Goal: Task Accomplishment & Management: Complete application form

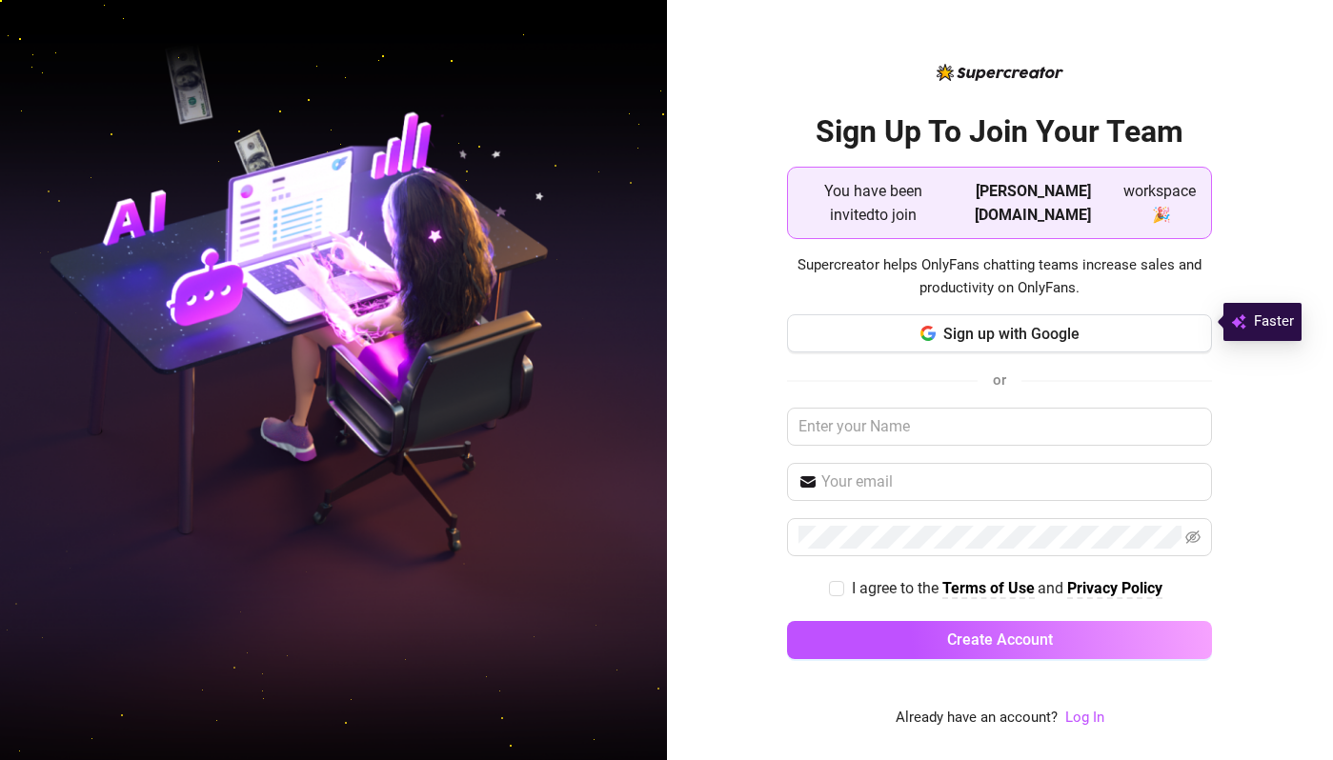
click at [813, 296] on div "Sign Up To Join Your Team You have been invited to join Aker.Agency workspace 🎉…" at bounding box center [999, 394] width 425 height 564
click at [849, 410] on input "text" at bounding box center [999, 427] width 425 height 38
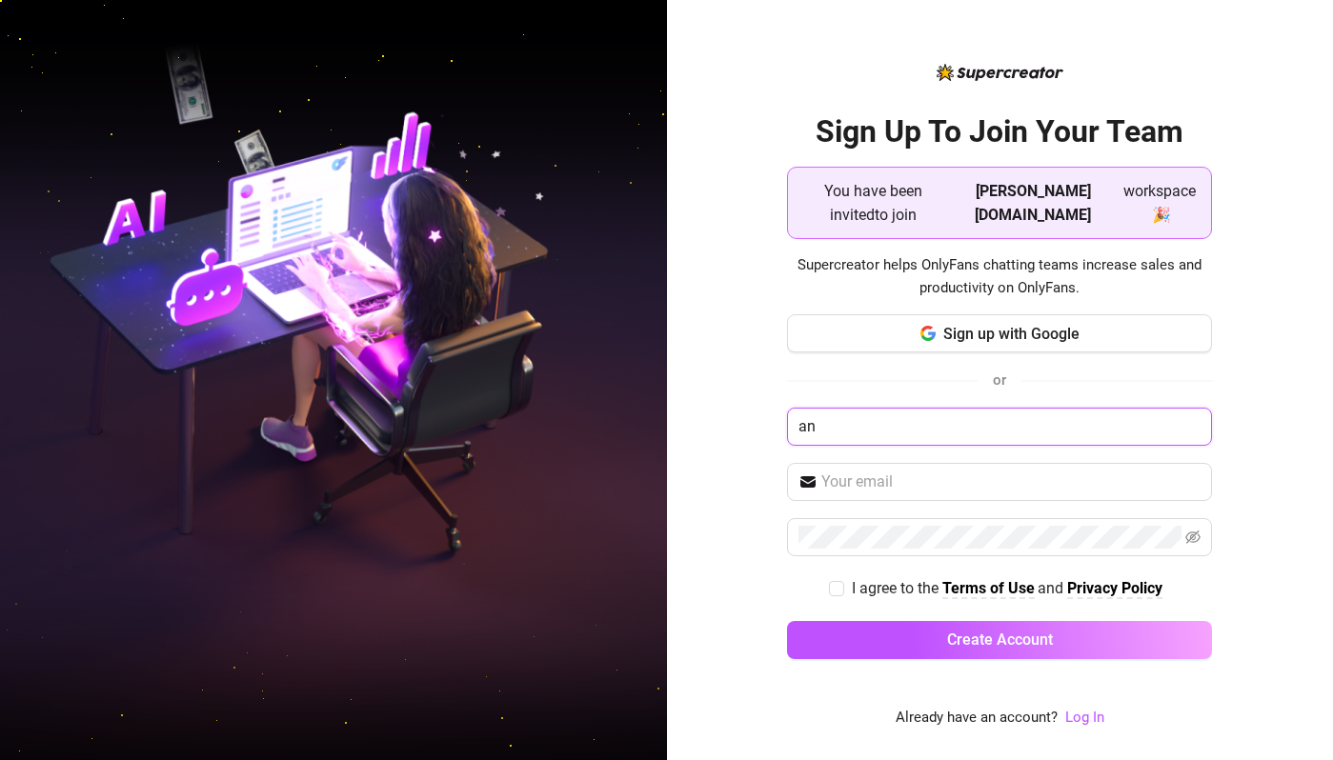
type input "a"
type input "Andi"
click at [883, 491] on div "Sign up with Google or Andi I agree to the Terms of Use and Privacy Policy Crea…" at bounding box center [999, 495] width 425 height 362
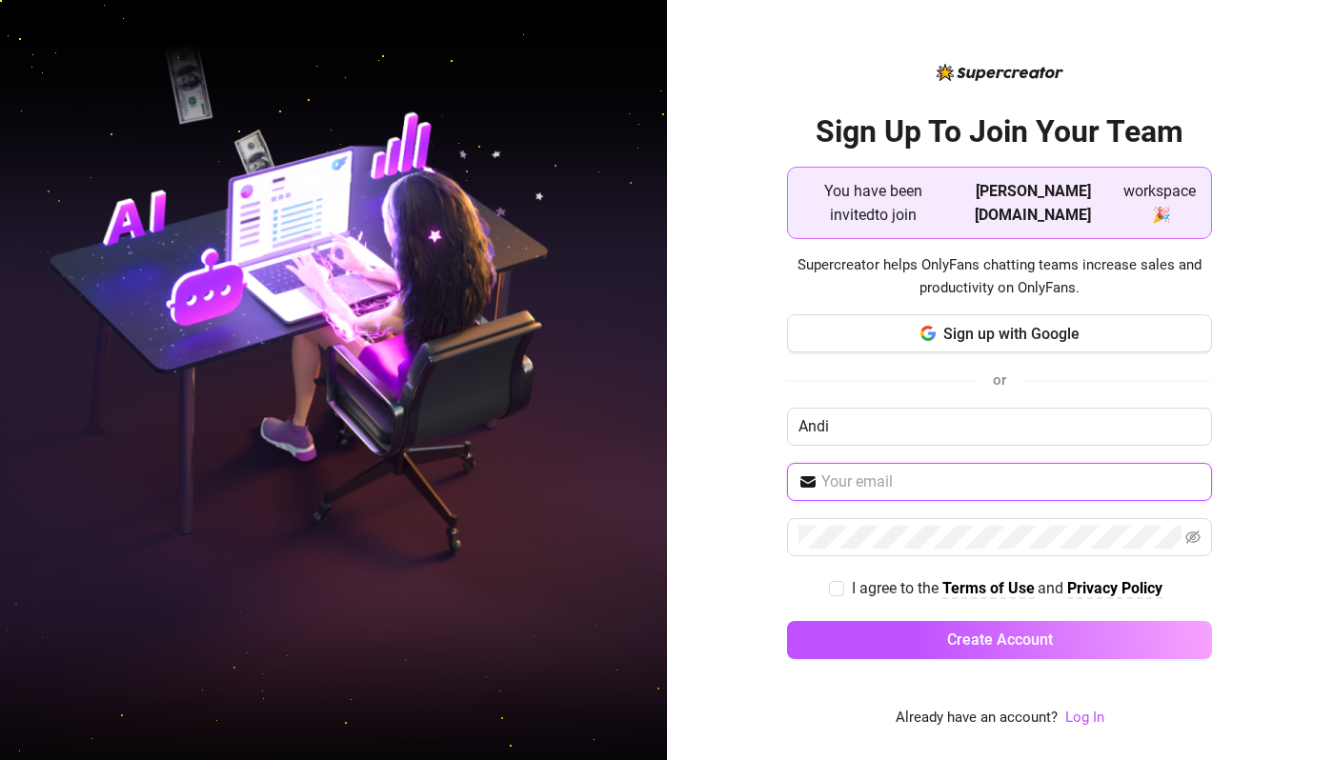
click at [875, 472] on input "text" at bounding box center [1010, 482] width 379 height 23
paste input "andieesann12345@gmail.comProfile image"
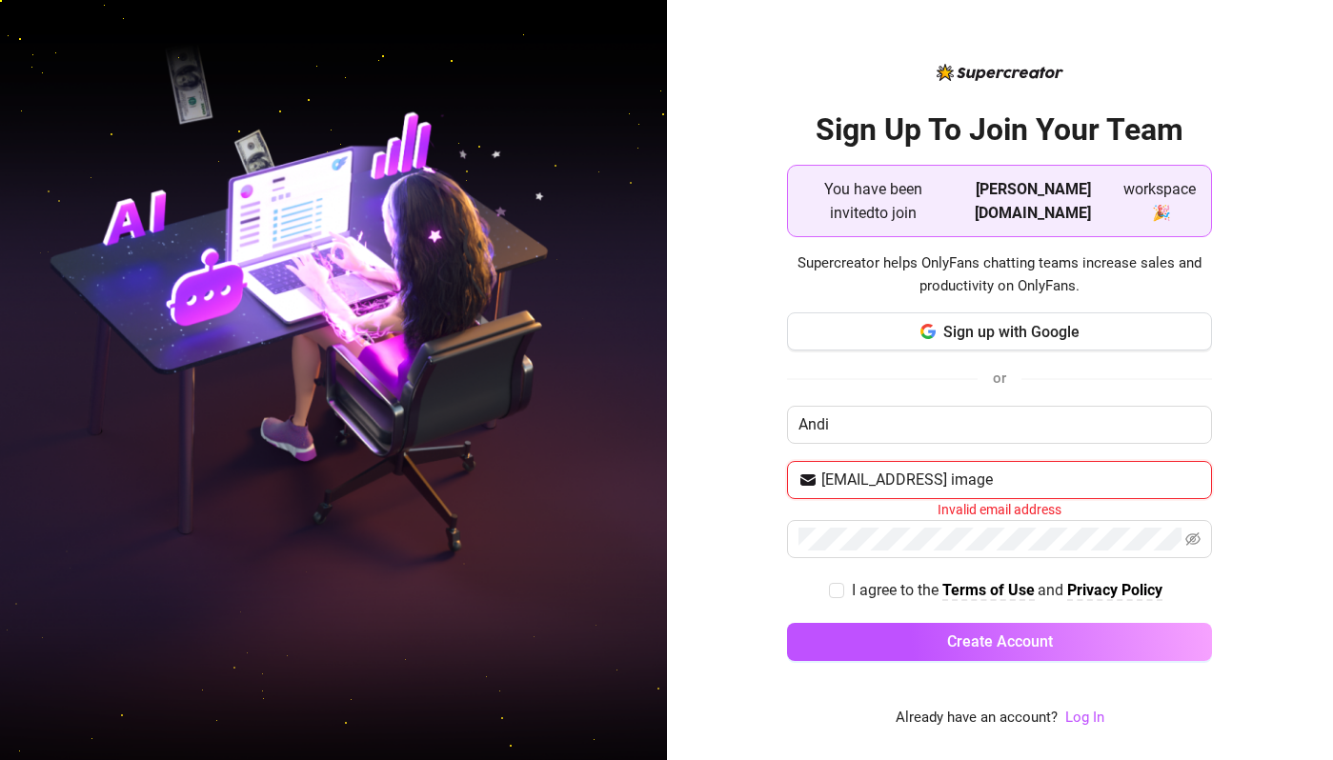
click at [1056, 469] on input "andieesann12345@gmail.comProfile image" at bounding box center [1010, 480] width 379 height 23
drag, startPoint x: 1027, startPoint y: 466, endPoint x: 1226, endPoint y: 443, distance: 200.4
click at [1223, 445] on div "Sign Up To Join Your Team You have been invited to join Aker.Agency workspace 🎉…" at bounding box center [1000, 380] width 667 height 760
drag, startPoint x: 1146, startPoint y: 466, endPoint x: 1039, endPoint y: 467, distance: 106.7
click at [1038, 469] on input "andieesann12345@gmail.comProfile image" at bounding box center [1010, 480] width 379 height 23
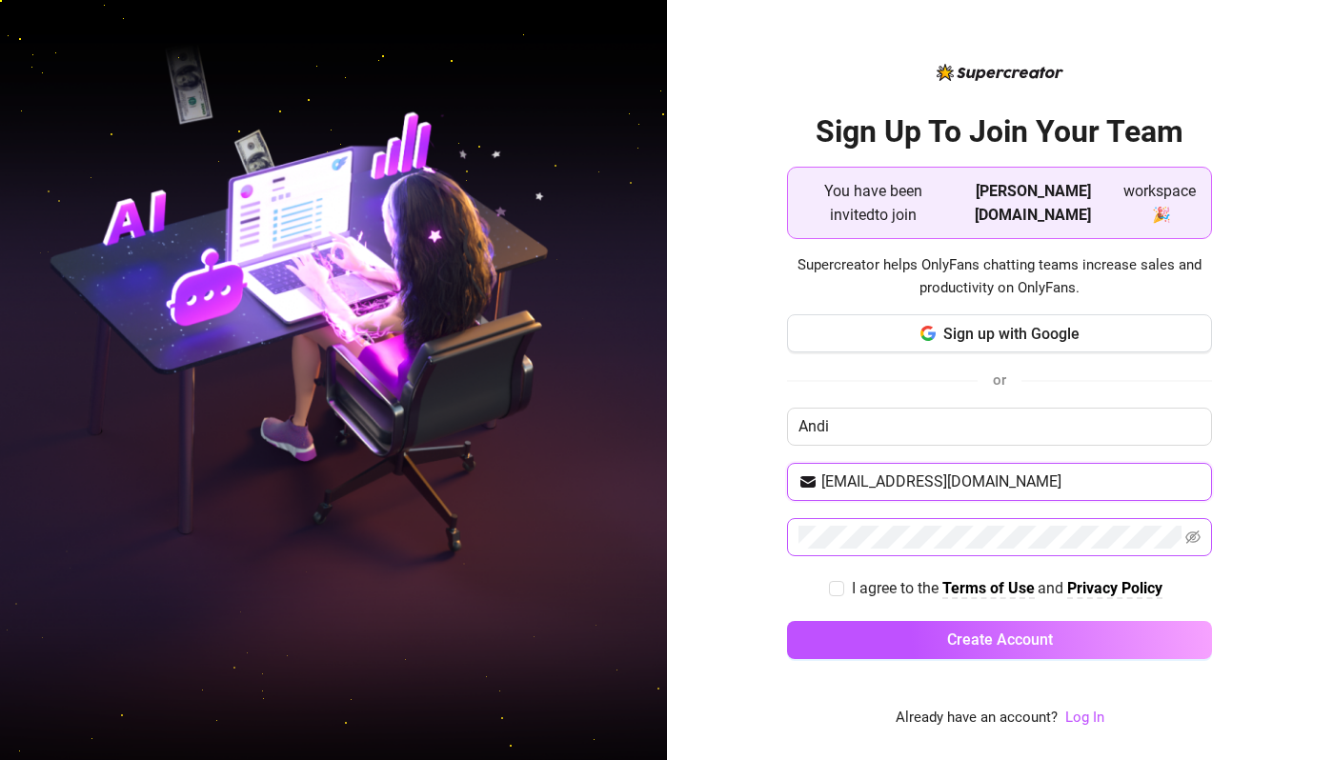
type input "andieesann12345@gmail.com"
click at [1186, 531] on icon "eye-invisible" at bounding box center [1192, 537] width 15 height 13
click at [839, 581] on input "I agree to the Terms of Use and Privacy Policy" at bounding box center [835, 587] width 13 height 13
checkbox input "true"
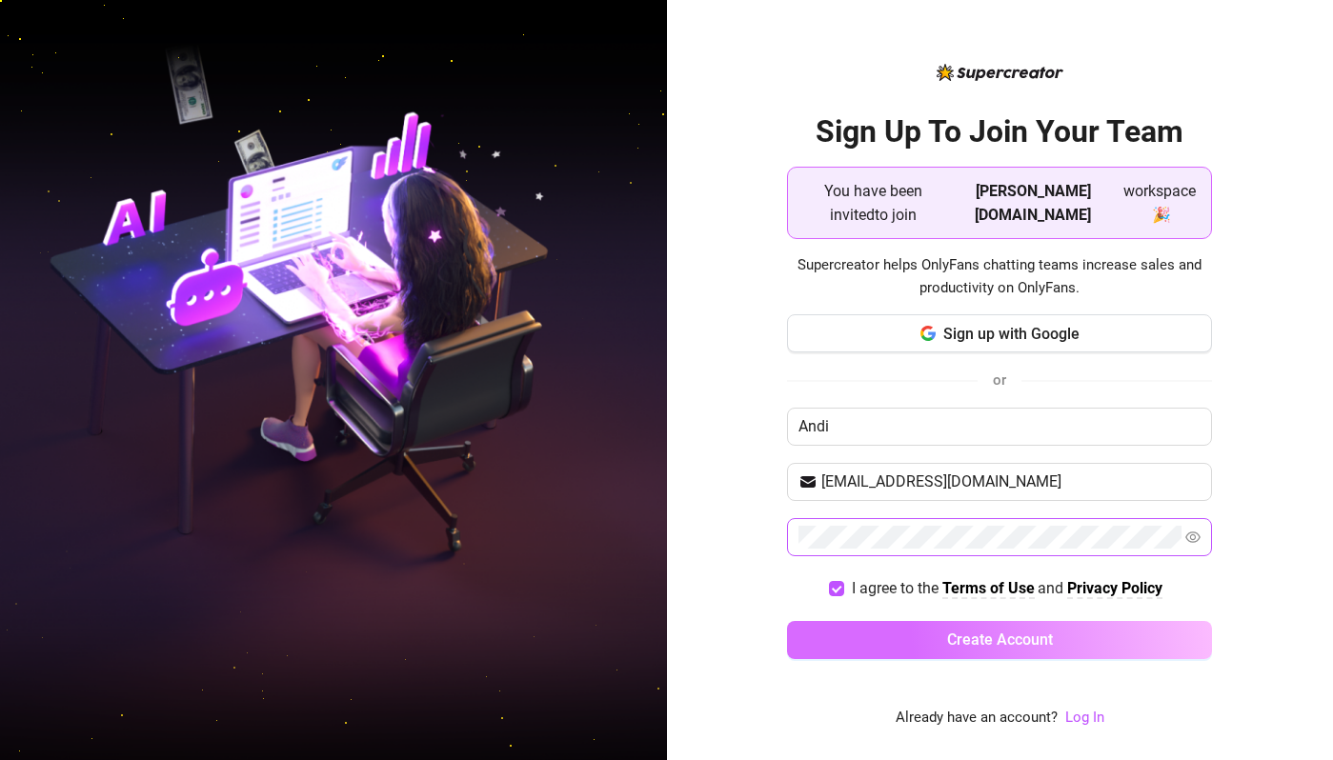
click at [857, 621] on button "Create Account" at bounding box center [999, 640] width 425 height 38
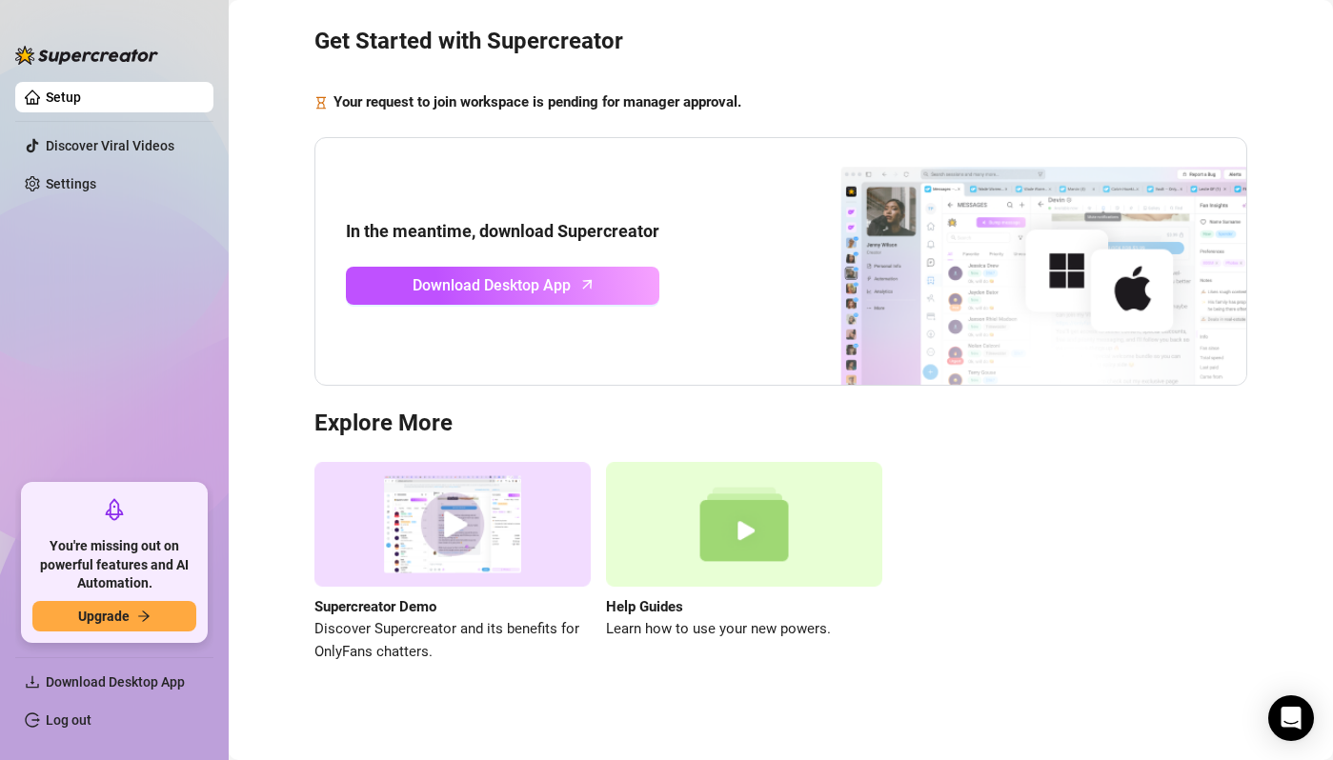
scroll to position [65, 0]
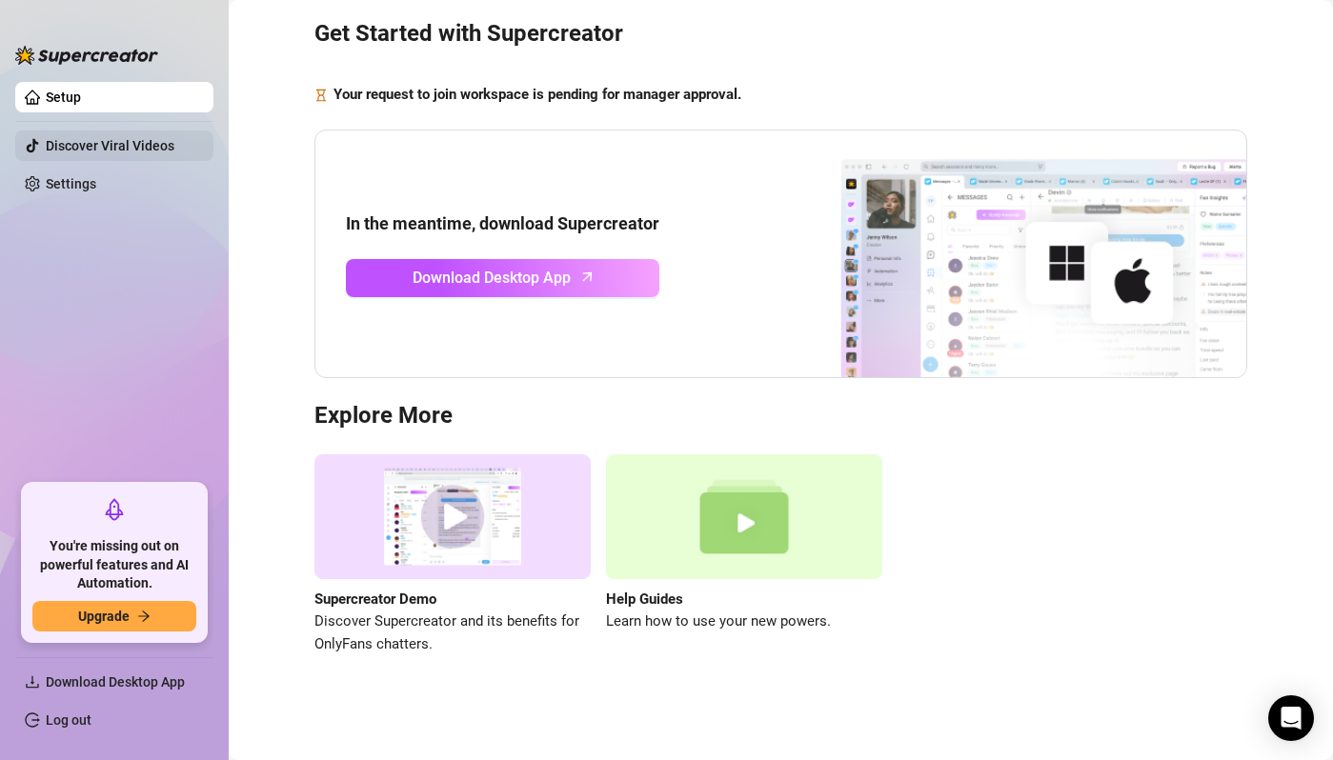
click at [84, 153] on link "Discover Viral Videos" at bounding box center [110, 145] width 129 height 15
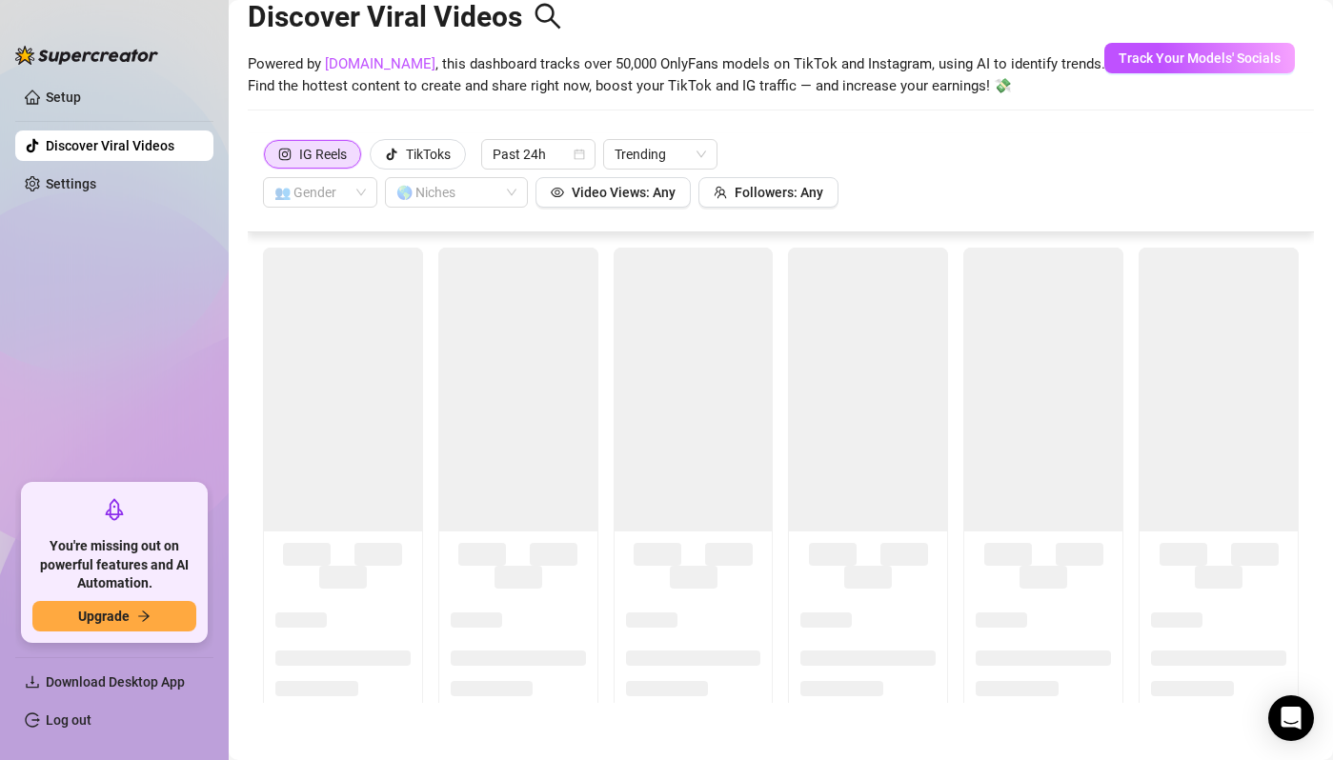
scroll to position [42, 0]
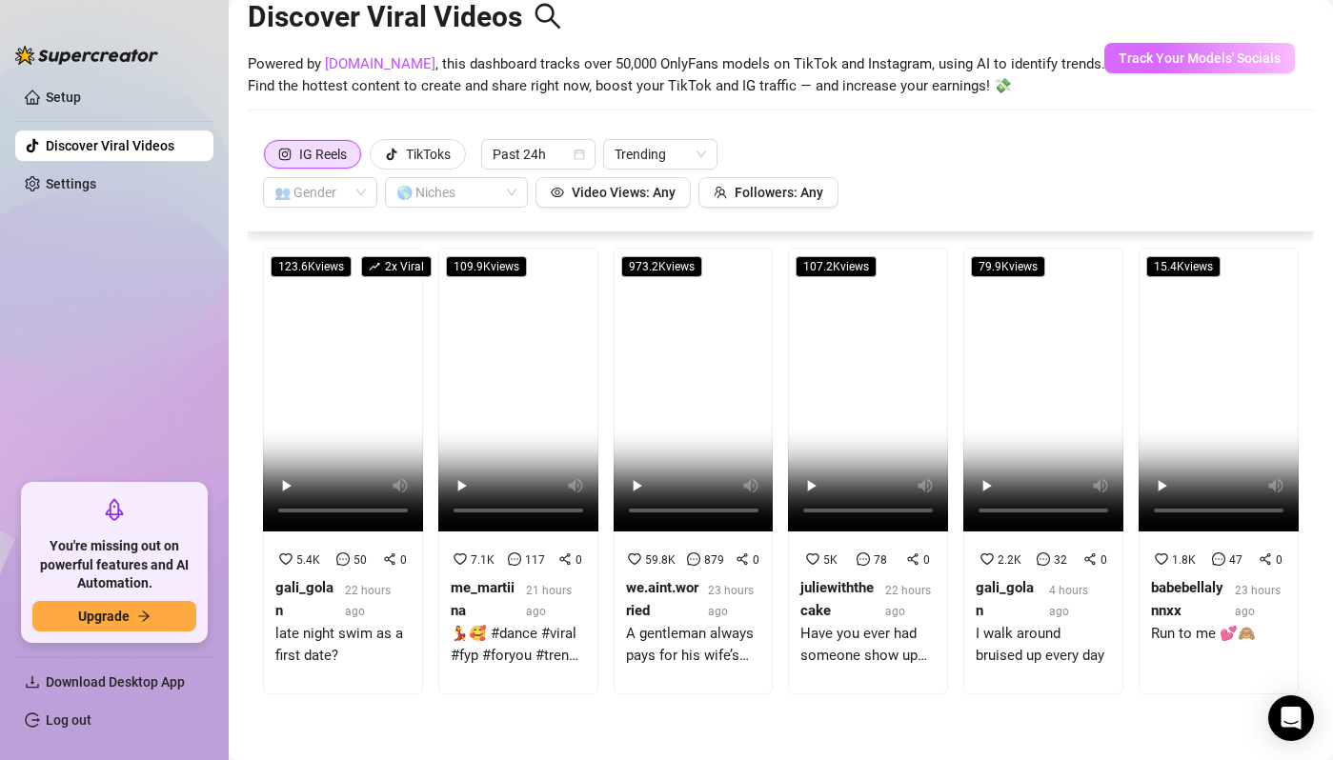
click at [1123, 57] on span "Track Your Models' Socials" at bounding box center [1199, 57] width 162 height 15
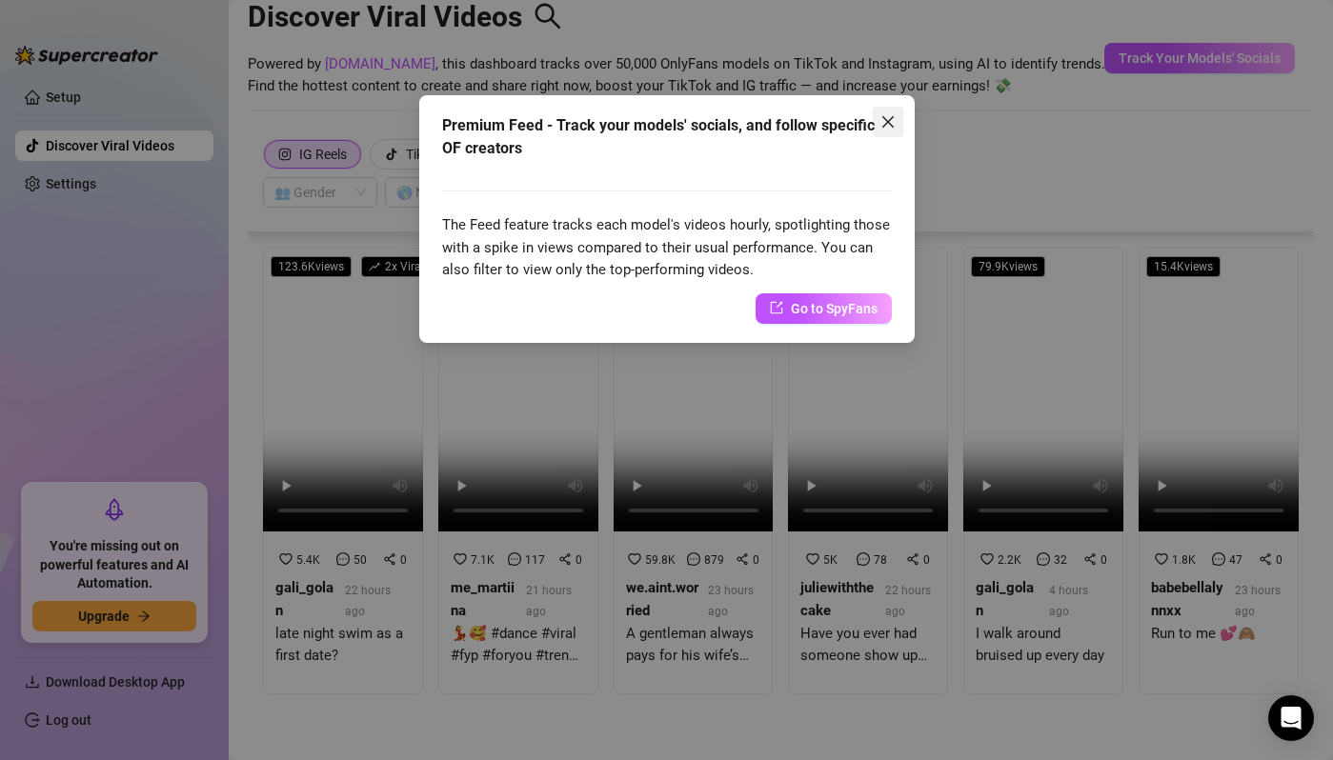
click at [894, 120] on icon "close" at bounding box center [887, 121] width 15 height 15
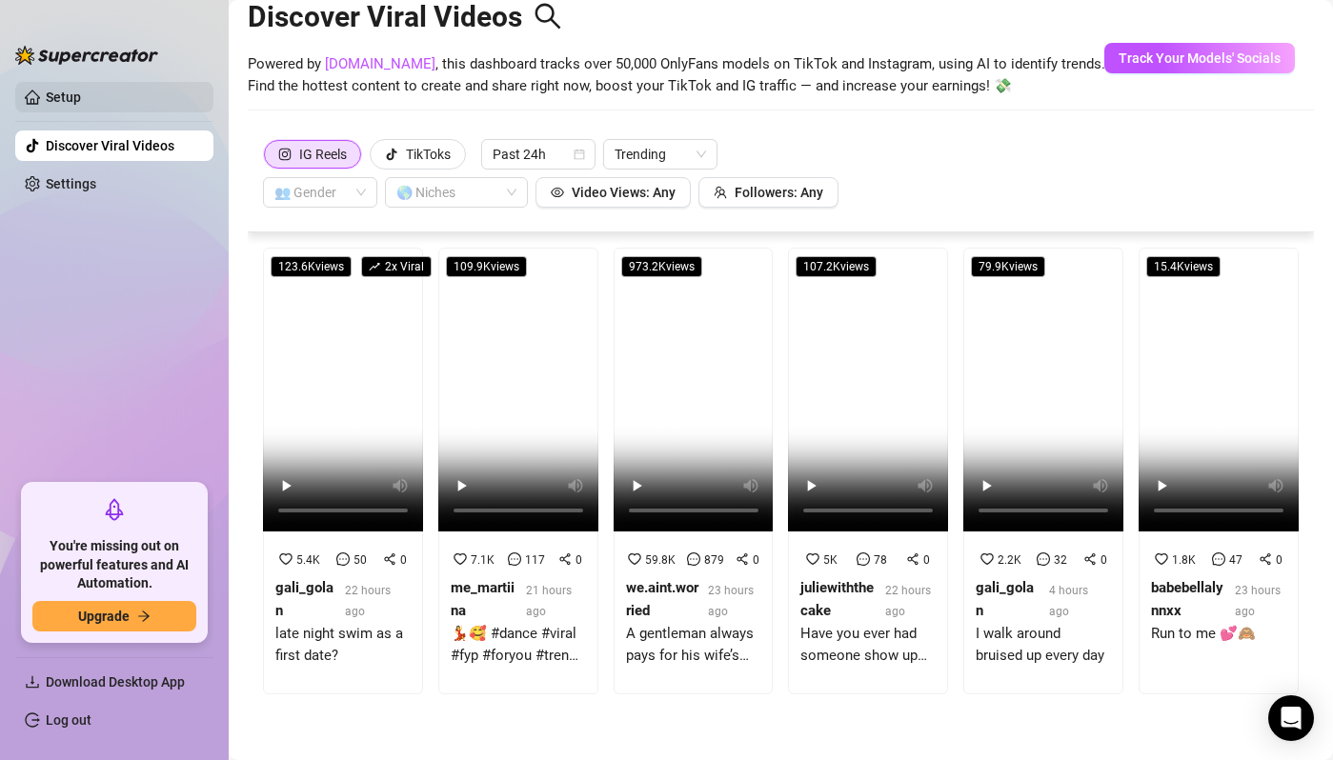
click at [81, 94] on link "Setup" at bounding box center [63, 97] width 35 height 15
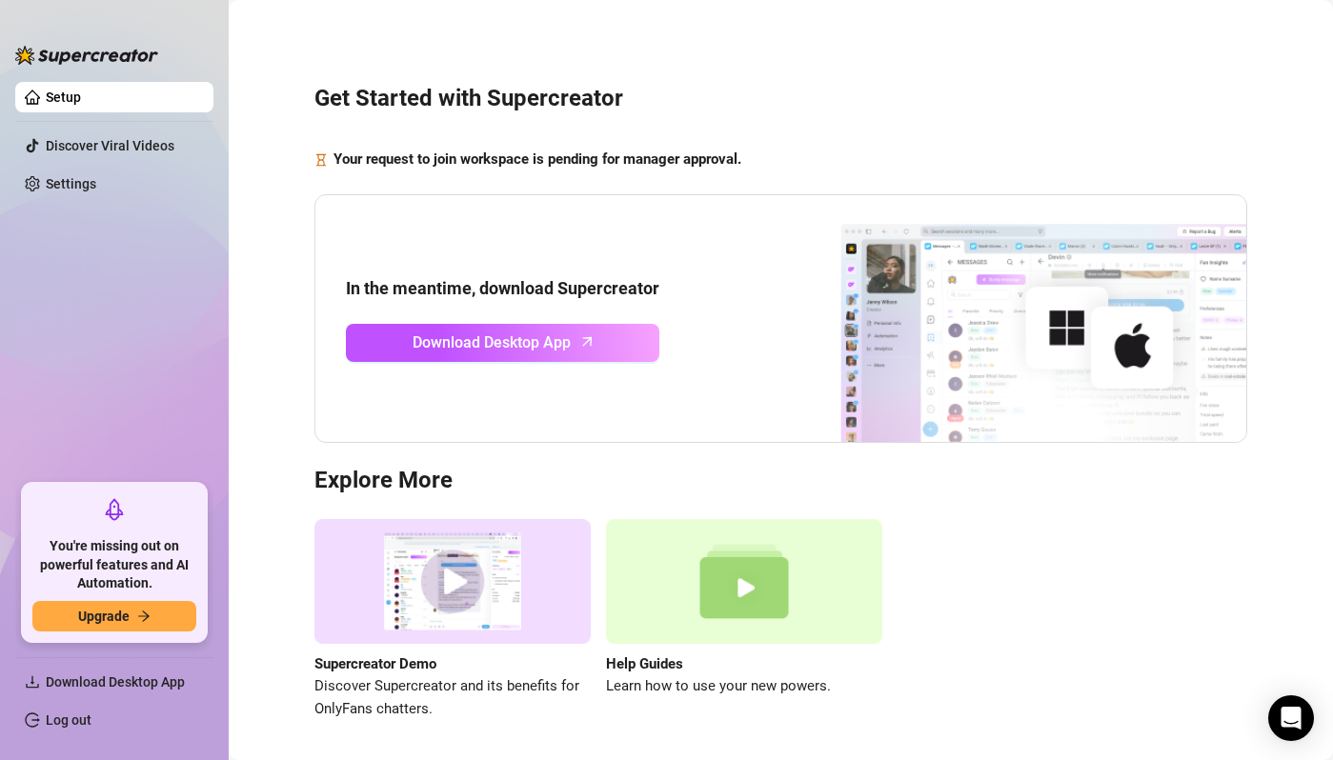
click at [522, 191] on div "Get Started with Supercreator Your request to join workspace is pending for man…" at bounding box center [781, 390] width 1066 height 755
drag, startPoint x: 508, startPoint y: 161, endPoint x: 596, endPoint y: 161, distance: 88.6
click at [596, 161] on strong "Your request to join workspace is pending for manager approval." at bounding box center [537, 159] width 408 height 17
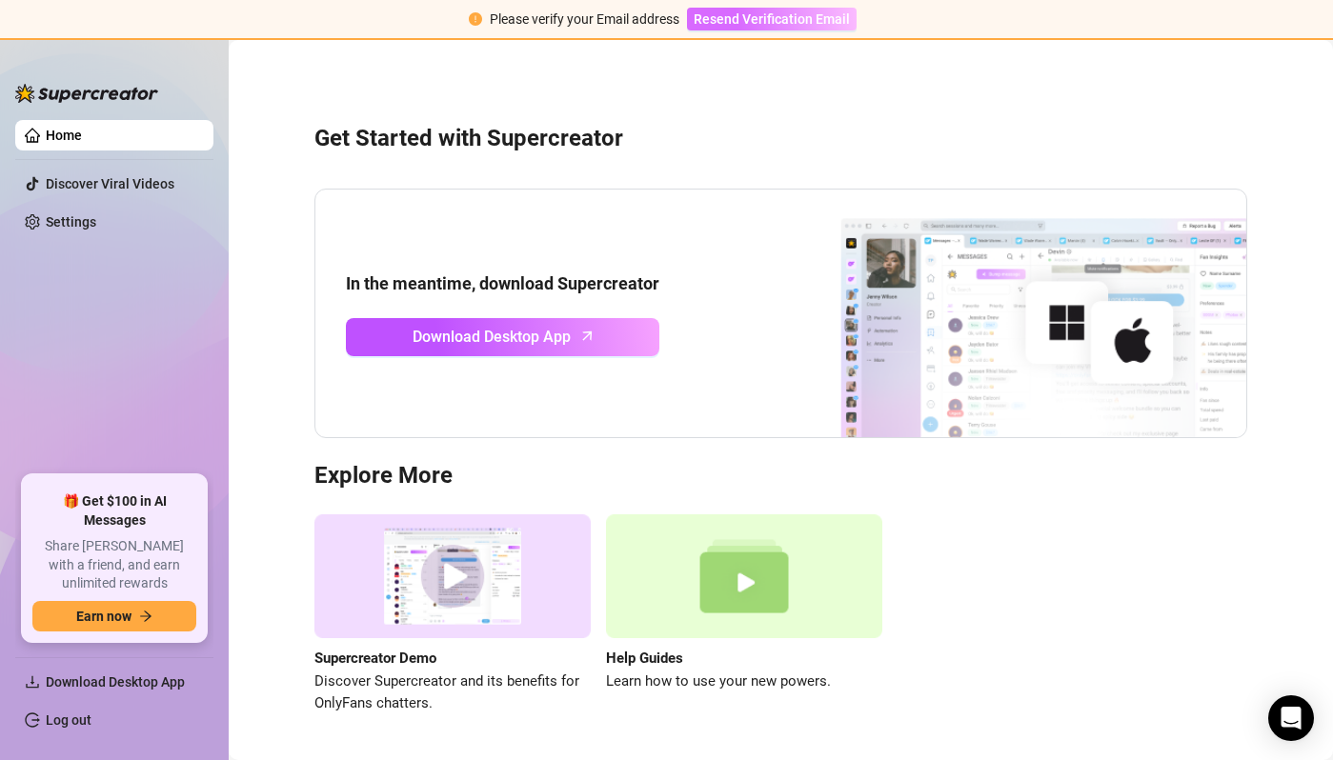
click at [746, 17] on span "Resend Verification Email" at bounding box center [771, 18] width 156 height 15
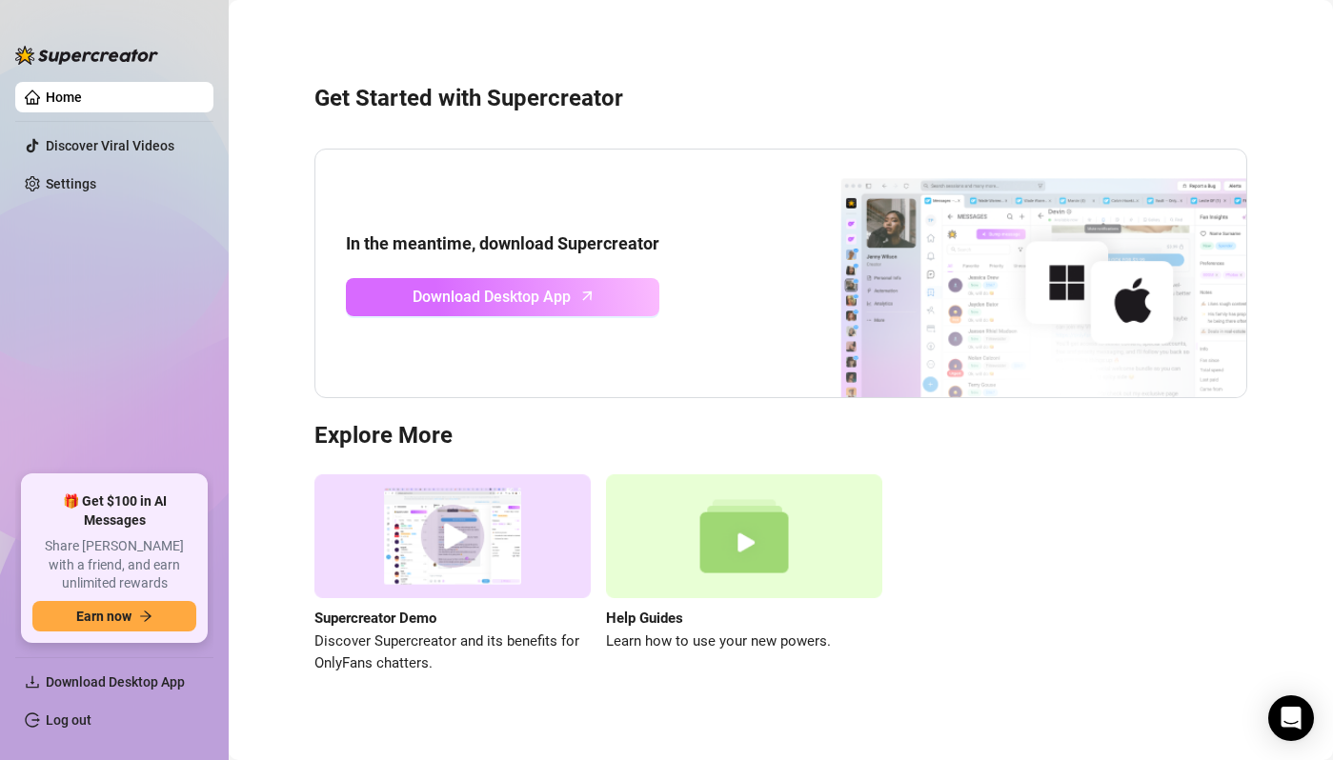
scroll to position [20, 0]
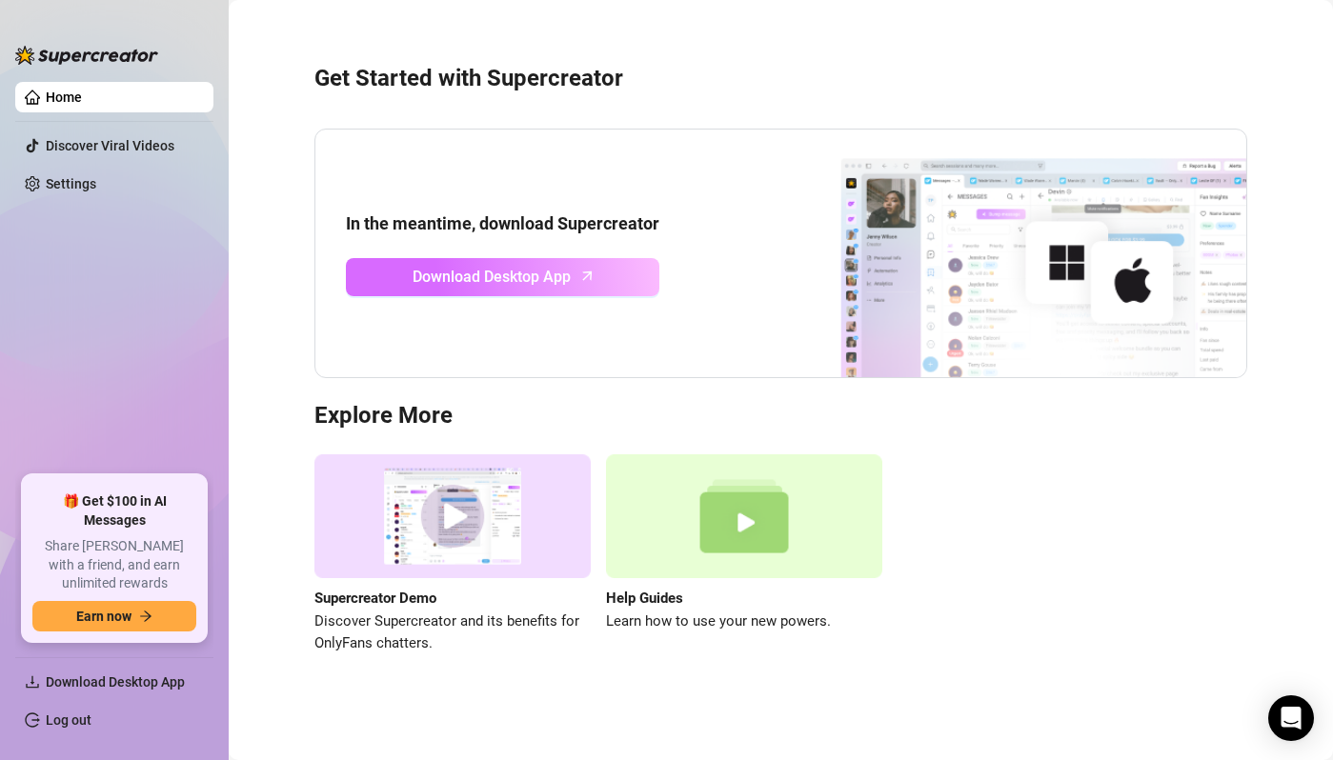
click at [416, 293] on link "Download Desktop App" at bounding box center [502, 277] width 313 height 38
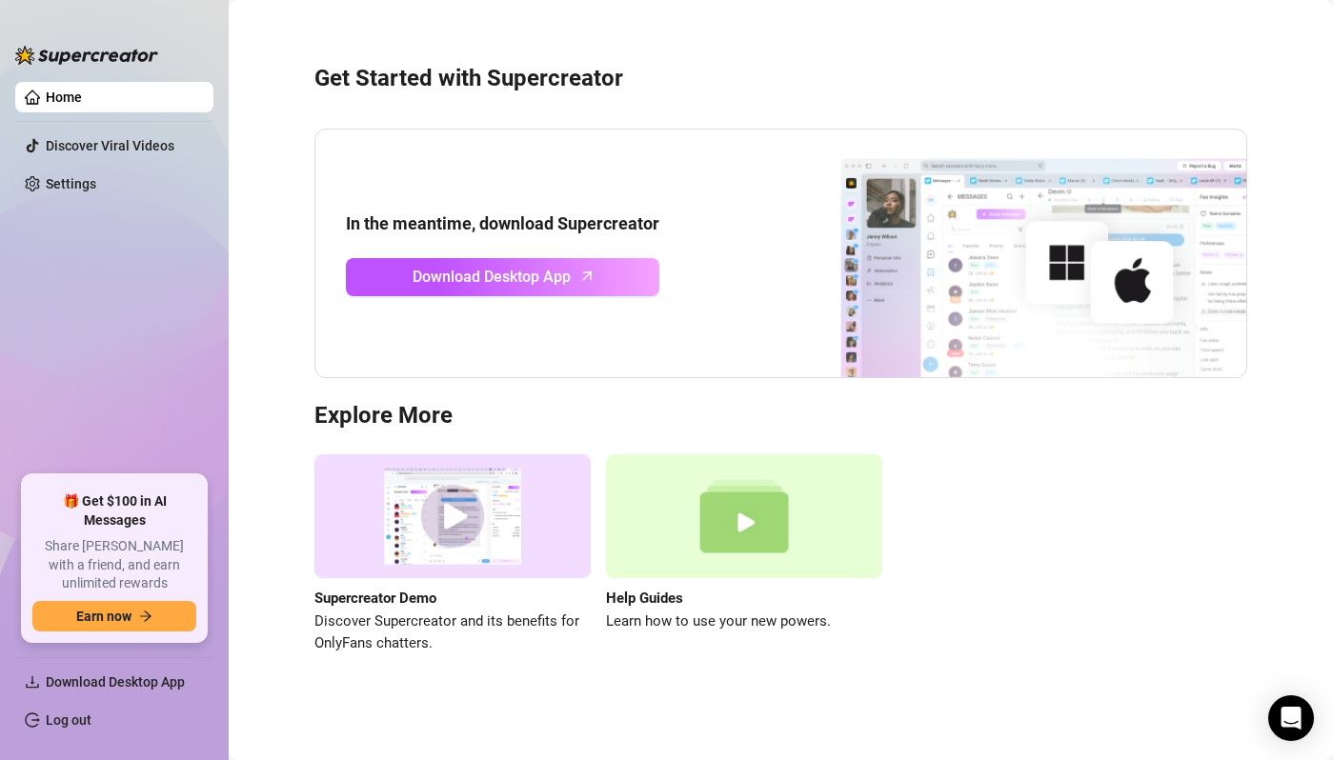
click at [446, 351] on div "In the meantime, download Supercreator Download Desktop App" at bounding box center [780, 254] width 933 height 250
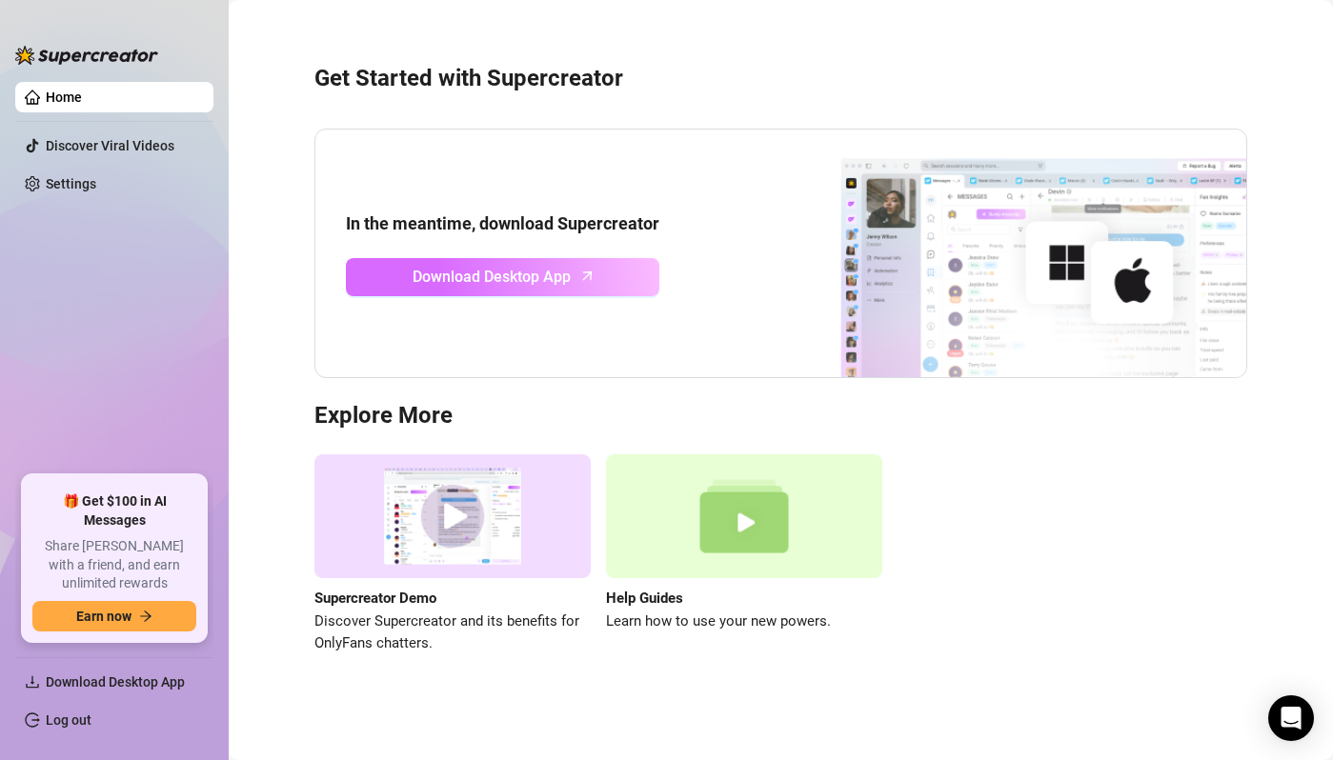
click at [553, 268] on span "Download Desktop App" at bounding box center [491, 277] width 158 height 24
